Goal: Task Accomplishment & Management: Manage account settings

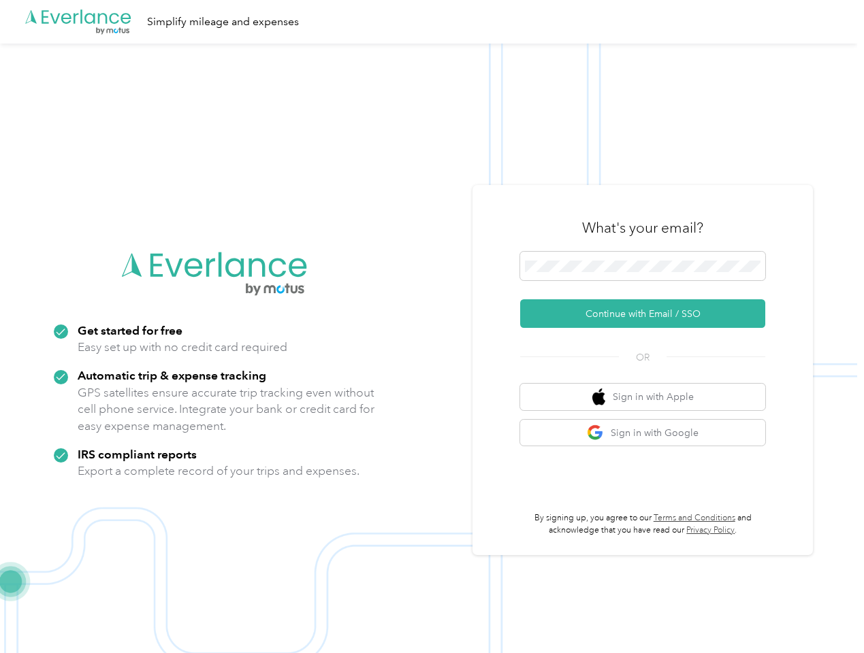
click at [431, 327] on img at bounding box center [428, 370] width 857 height 653
click at [431, 22] on div ".cls-1 { fill: #00adee; } .cls-2 { fill: #fff; } .cls-3 { fill: #707372; } .cls…" at bounding box center [428, 22] width 857 height 44
click at [648, 314] on button "Continue with Email / SSO" at bounding box center [642, 313] width 245 height 29
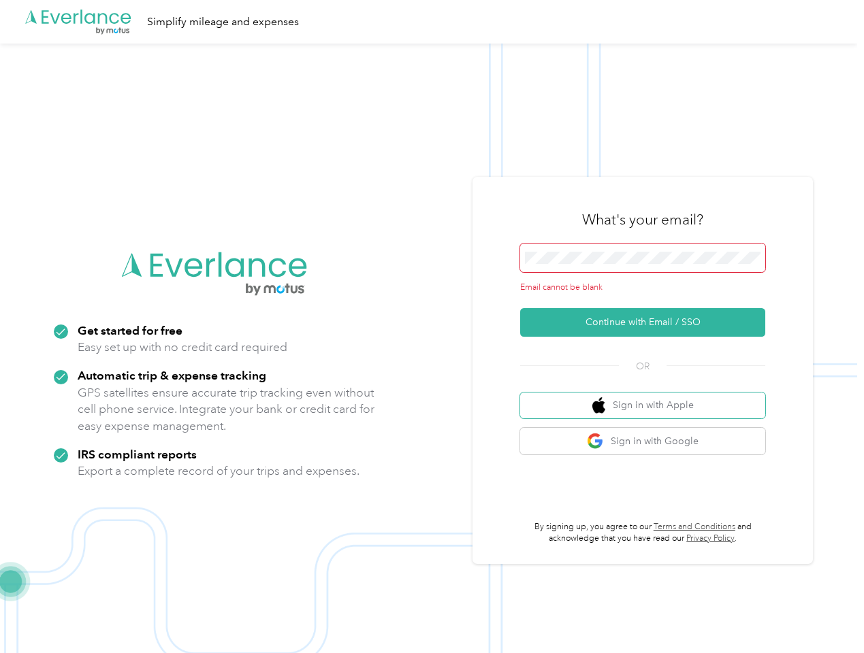
click at [648, 397] on button "Sign in with Apple" at bounding box center [642, 406] width 245 height 27
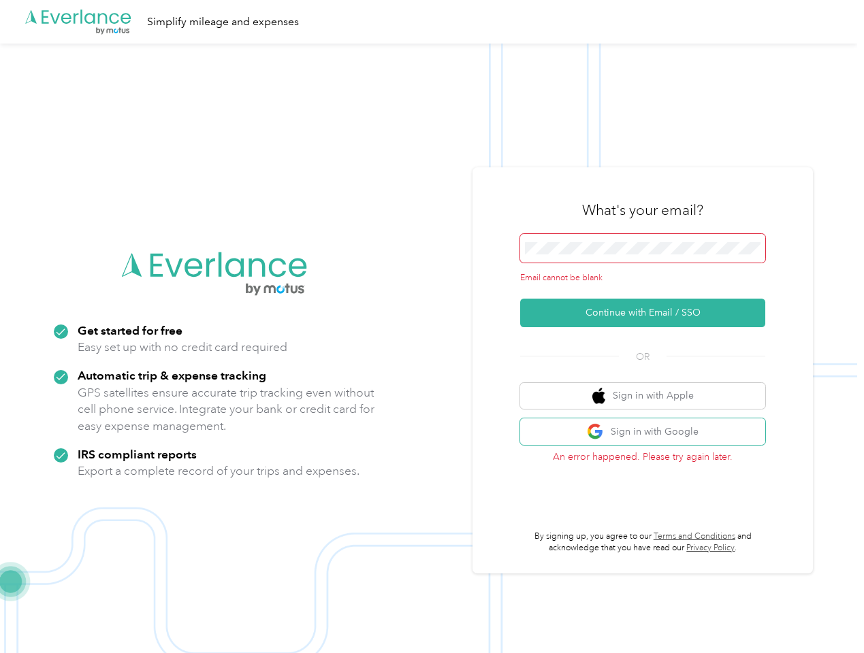
click at [648, 433] on button "Sign in with Google" at bounding box center [642, 432] width 245 height 27
